Goal: Complete application form

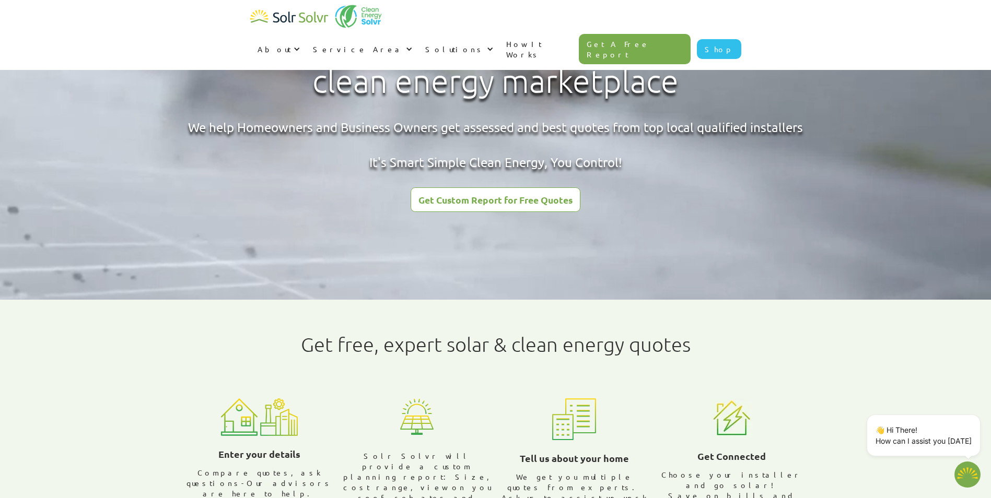
scroll to position [11, 0]
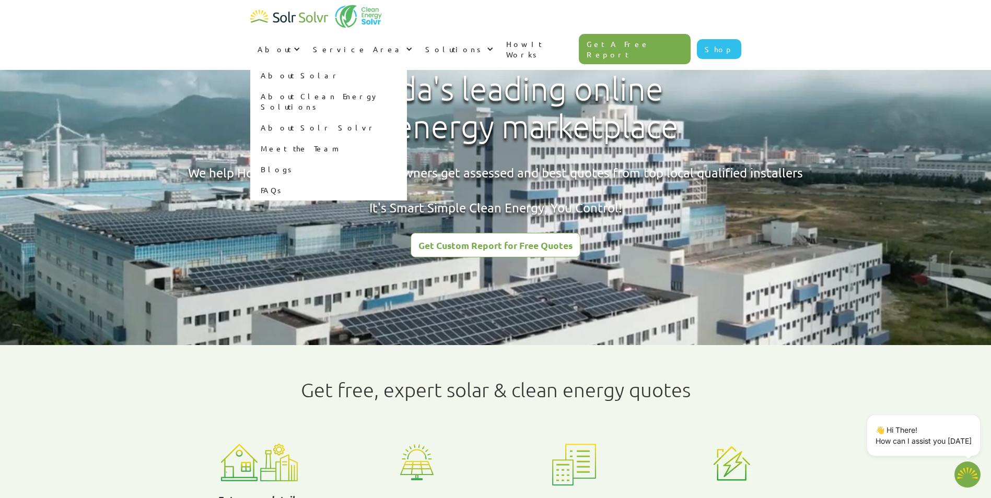
click at [407, 65] on link "About Solar" at bounding box center [328, 75] width 157 height 21
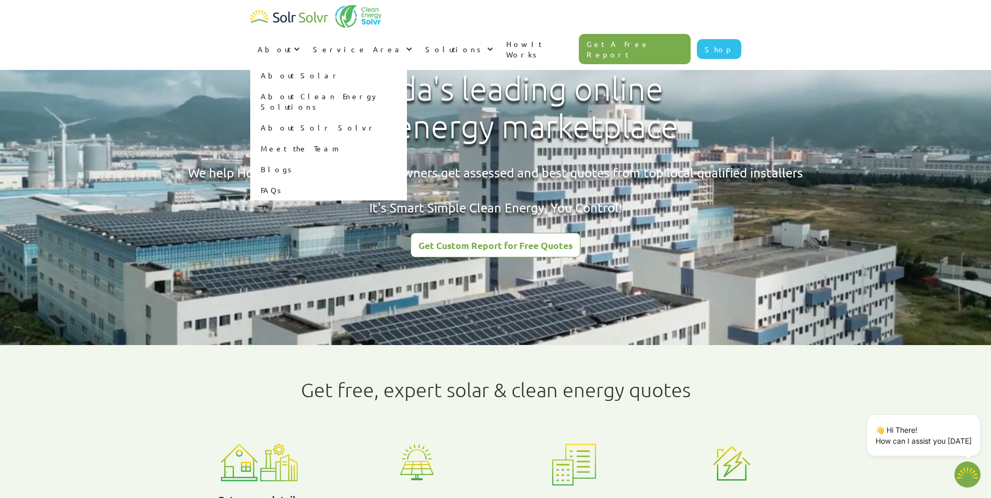
type textarea "x"
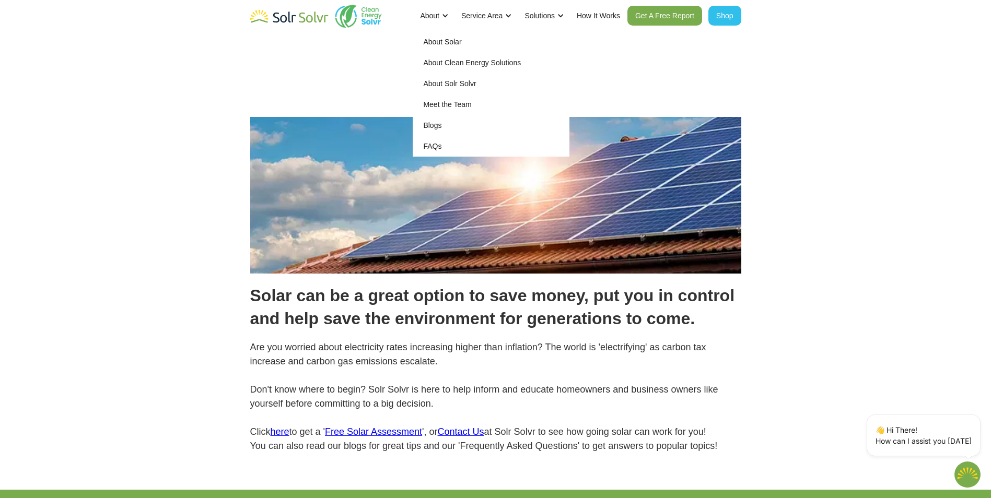
click at [456, 82] on link "About Solr Solvr" at bounding box center [491, 83] width 157 height 21
type textarea "x"
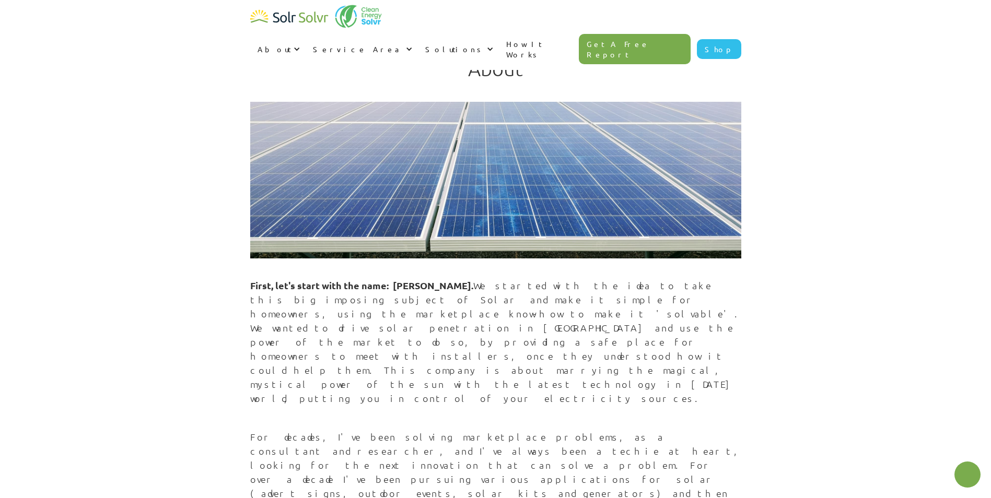
type textarea "x"
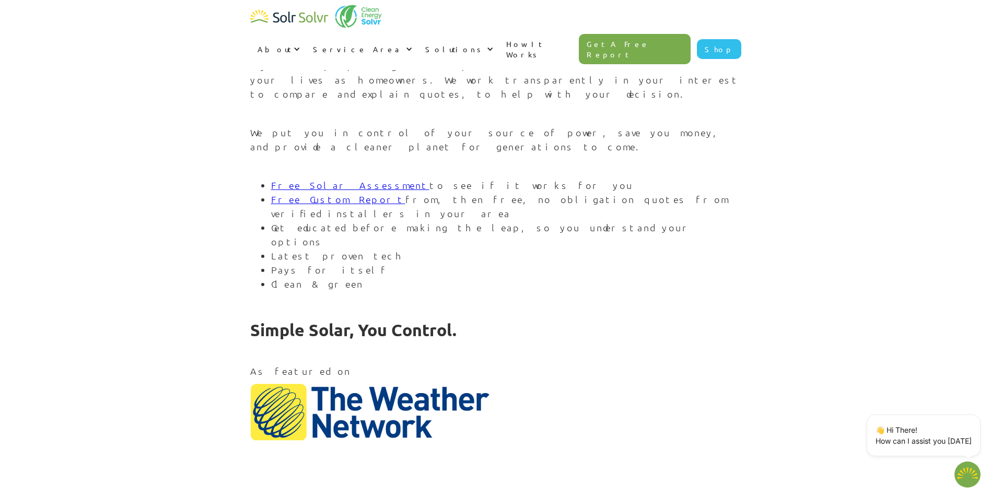
scroll to position [1215, 0]
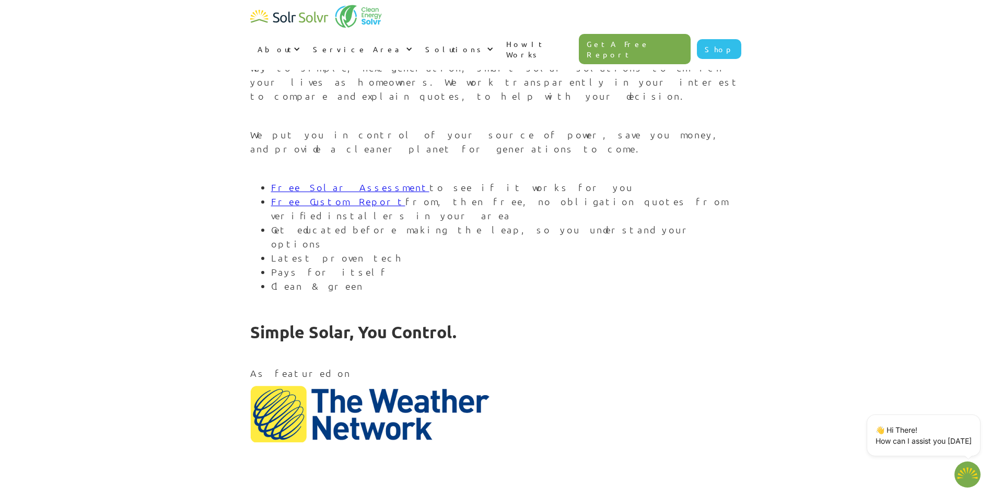
drag, startPoint x: 265, startPoint y: 304, endPoint x: 262, endPoint y: 299, distance: 6.4
type input "shawn.samuels@hotmail.com"
type input "Please wait..."
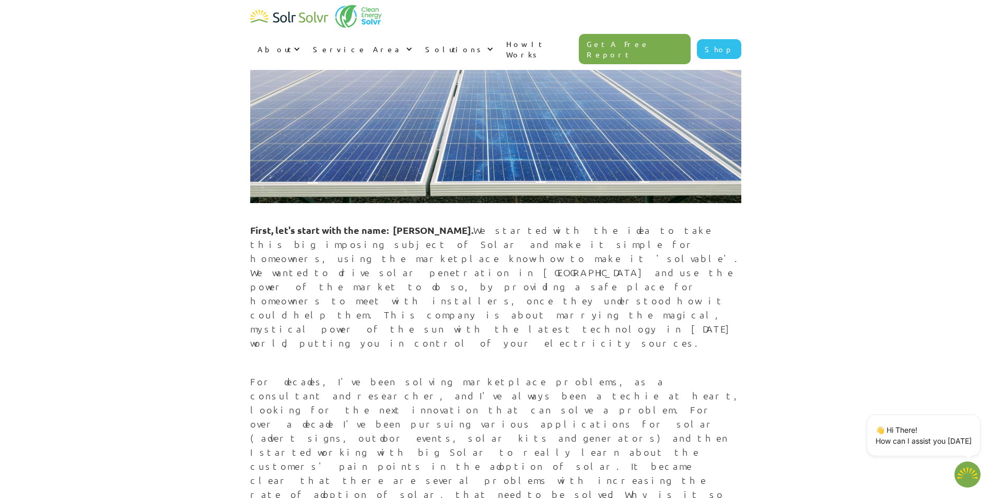
scroll to position [0, 0]
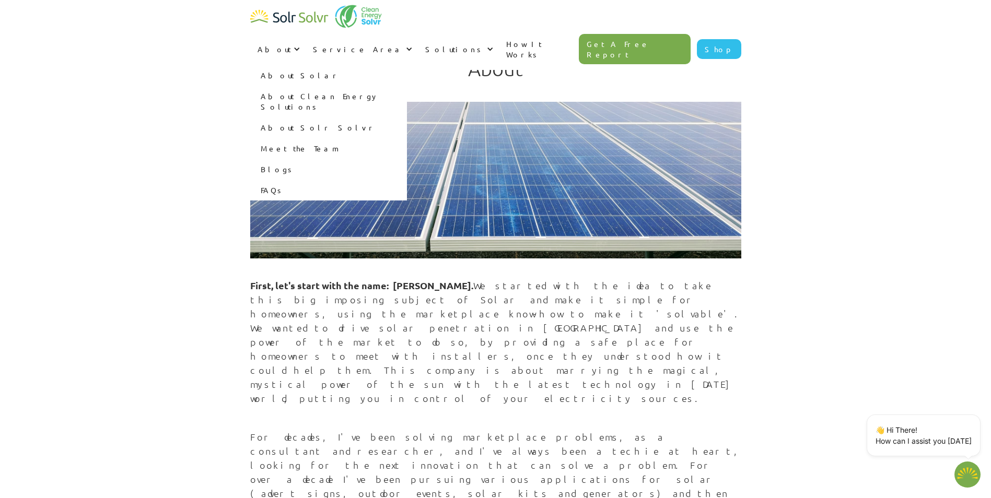
click at [407, 86] on link "About Clean Energy Solutions" at bounding box center [328, 101] width 157 height 31
type textarea "x"
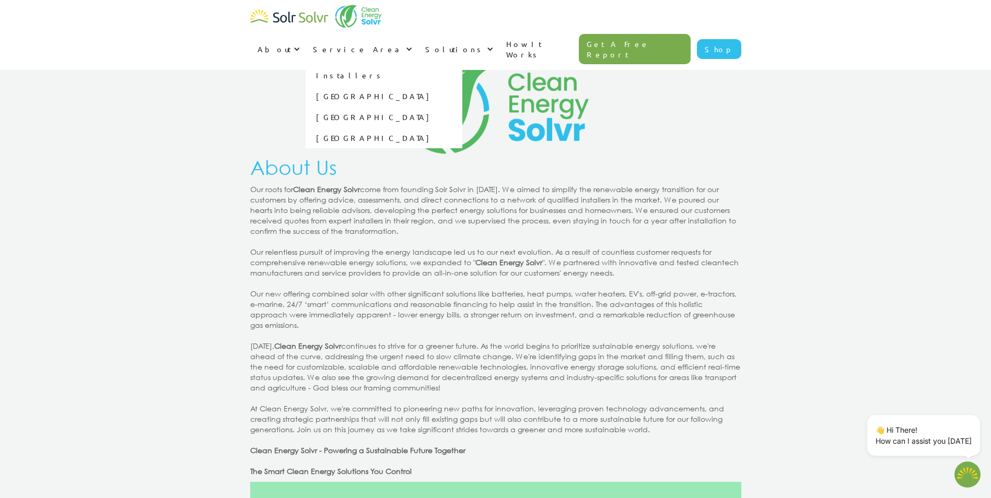
click at [462, 86] on link "[GEOGRAPHIC_DATA]" at bounding box center [384, 96] width 157 height 21
type textarea "x"
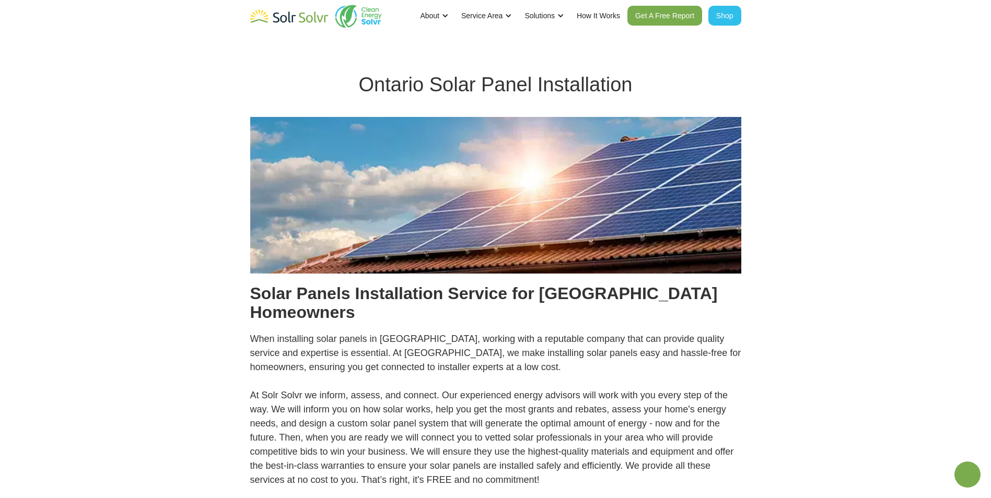
type textarea "x"
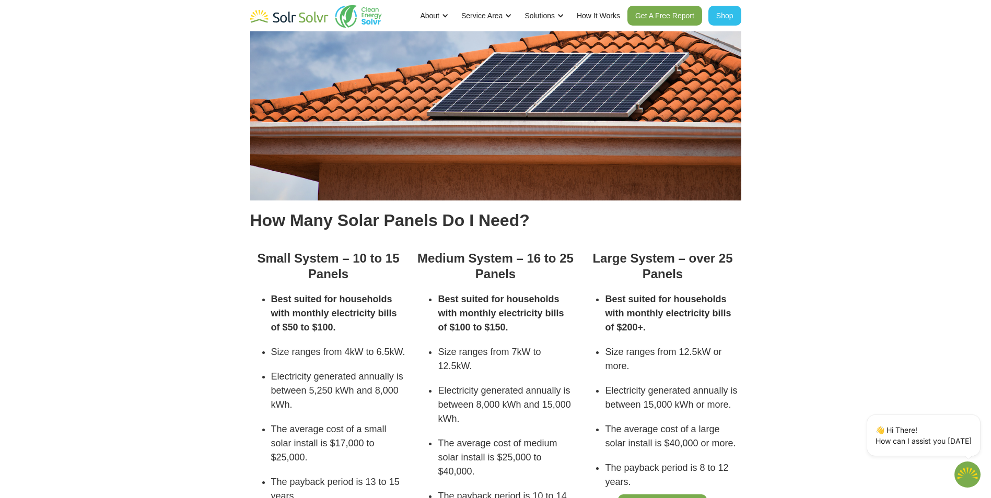
scroll to position [1903, 0]
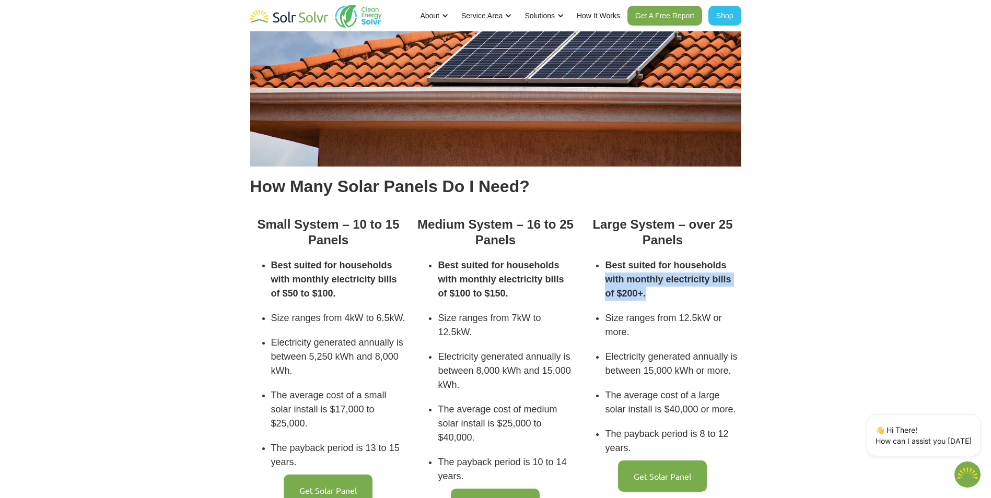
drag, startPoint x: 967, startPoint y: 227, endPoint x: 963, endPoint y: 257, distance: 30.6
drag, startPoint x: 963, startPoint y: 257, endPoint x: 965, endPoint y: 147, distance: 110.7
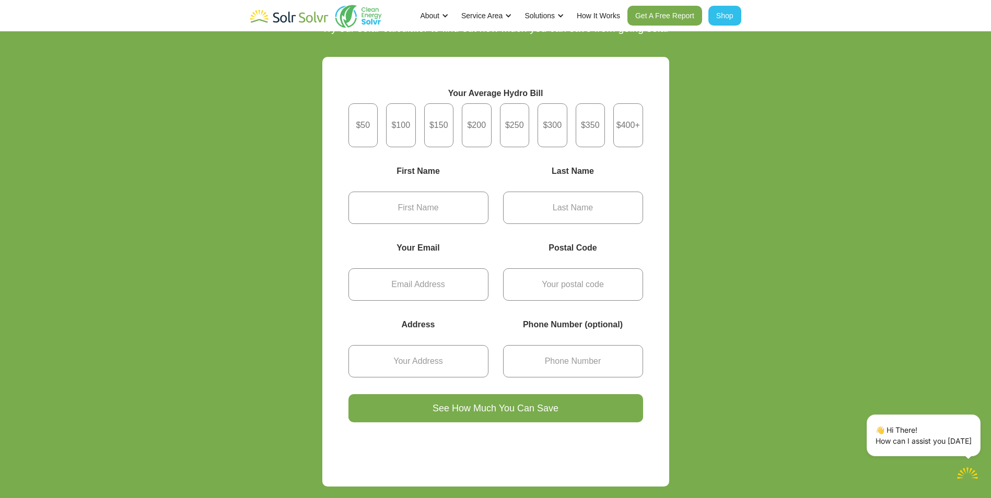
scroll to position [3700, 0]
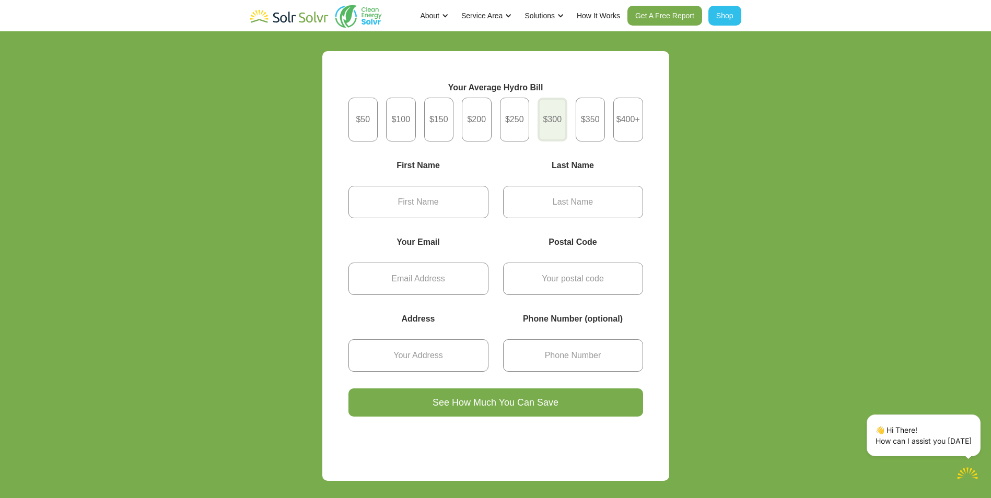
click at [555, 98] on div "Get Started" at bounding box center [552, 120] width 30 height 44
click at [555, 116] on input "$300" at bounding box center [552, 119] width 7 height 7
radio input "true"
click at [454, 186] on input "Get Started" at bounding box center [418, 202] width 140 height 32
type input "Shawn"
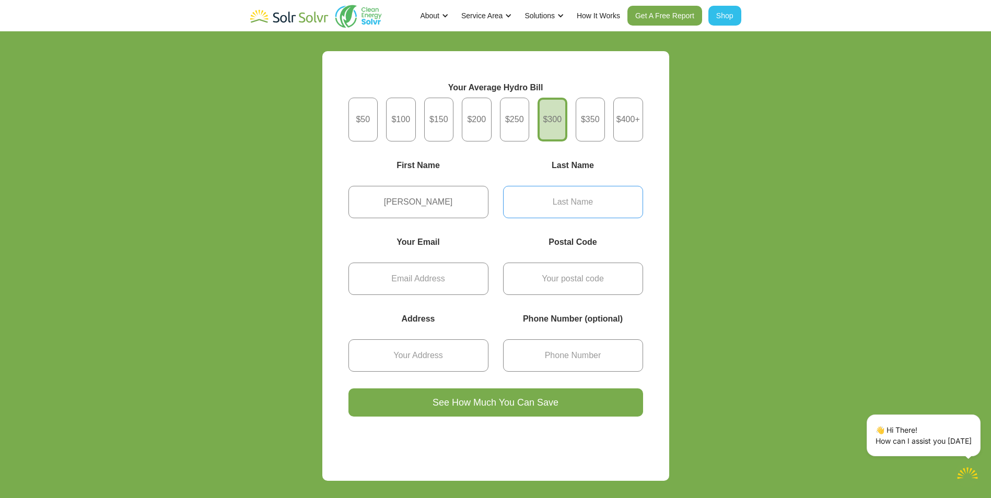
type input "Samuels"
type input "shawn.samuels@hotmail.com"
type input "L9X 1Z8"
type input "120 victoria wood avenue Springwater Ontario"
type input "6476692514"
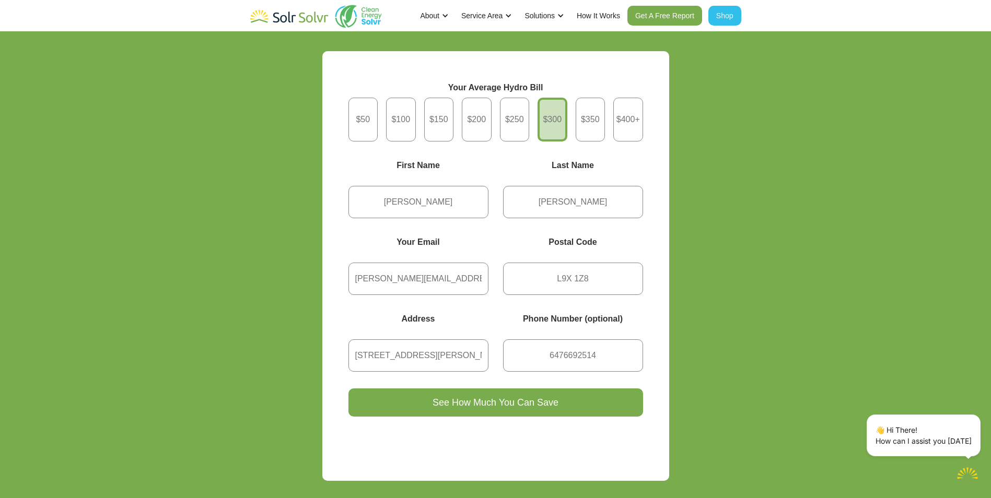
click at [762, 238] on div "Get Started Today Try our solar calculator to find out how much you can save fr…" at bounding box center [495, 229] width 991 height 565
